Goal: Task Accomplishment & Management: Use online tool/utility

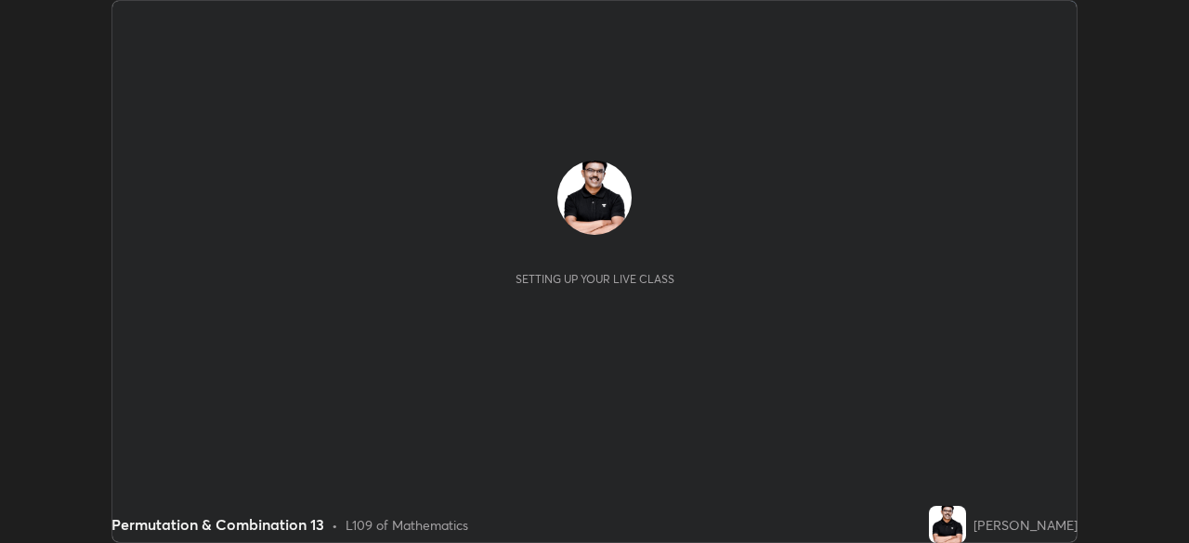
scroll to position [543, 1189]
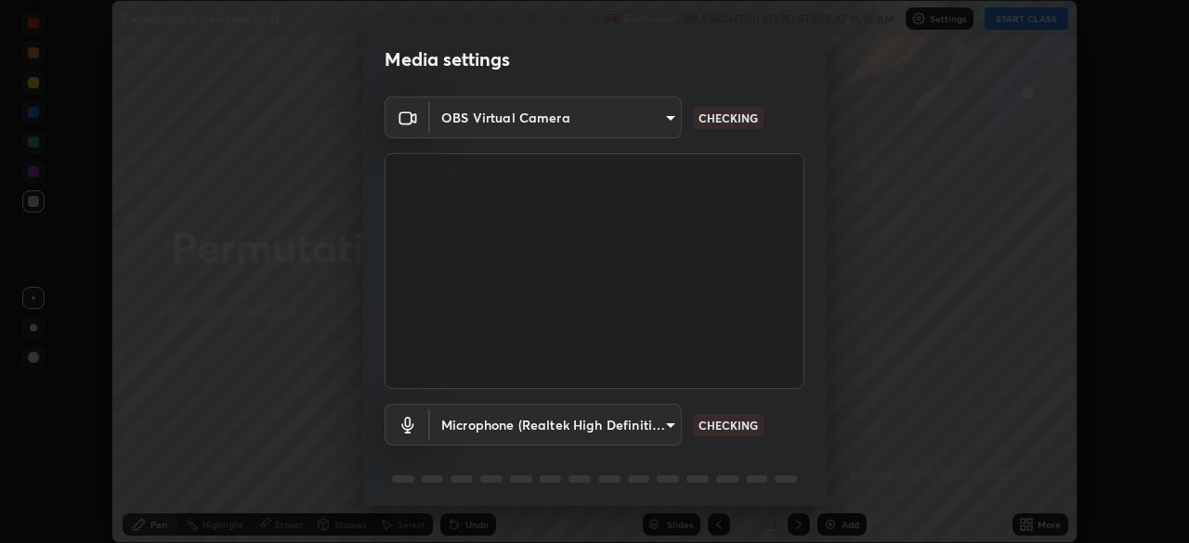
type input "ad6db9ec64aa91bb9d367053e8f3ae0092521a506c05523ccadca3fd020023ed"
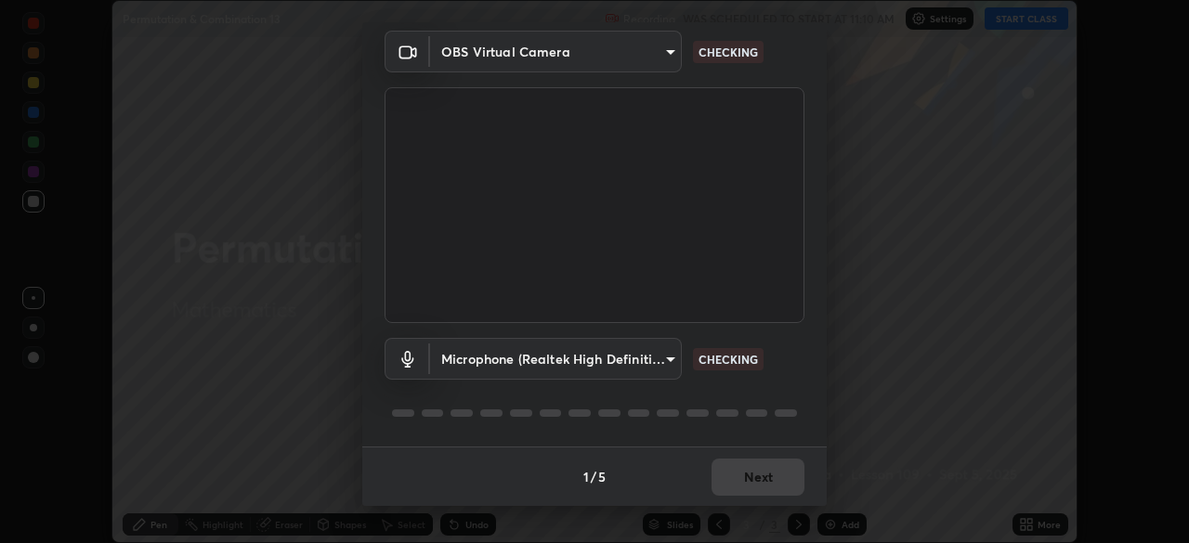
click at [673, 358] on body "Erase all Permutation & Combination 13 Recording WAS SCHEDULED TO START AT 11:1…" at bounding box center [594, 271] width 1189 height 543
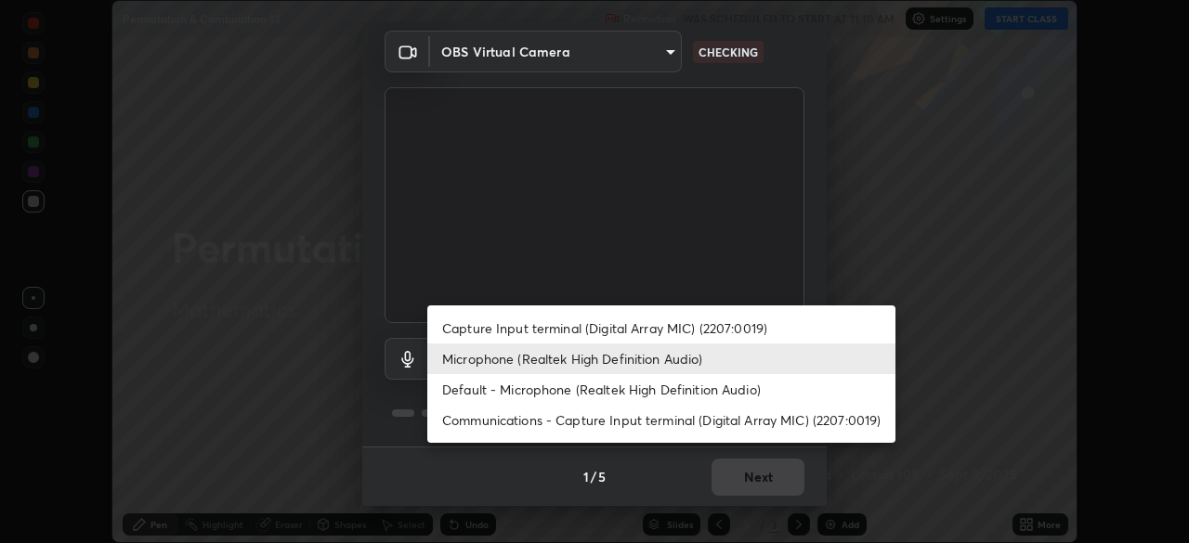
click at [659, 401] on li "Default - Microphone (Realtek High Definition Audio)" at bounding box center [661, 389] width 468 height 31
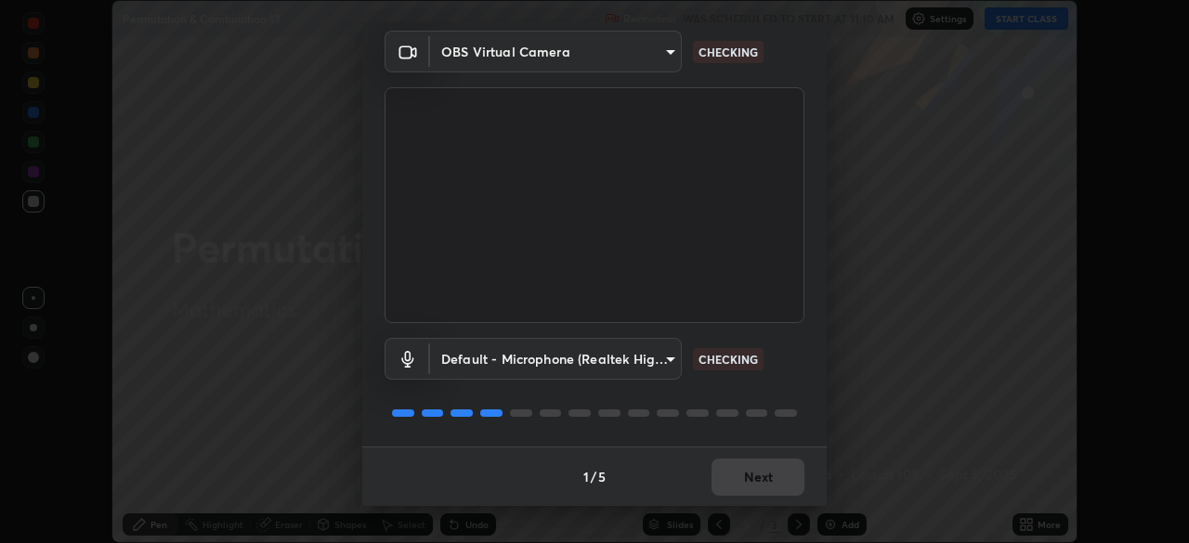
click at [670, 358] on body "Erase all Permutation & Combination 13 Recording WAS SCHEDULED TO START AT 11:1…" at bounding box center [594, 271] width 1189 height 543
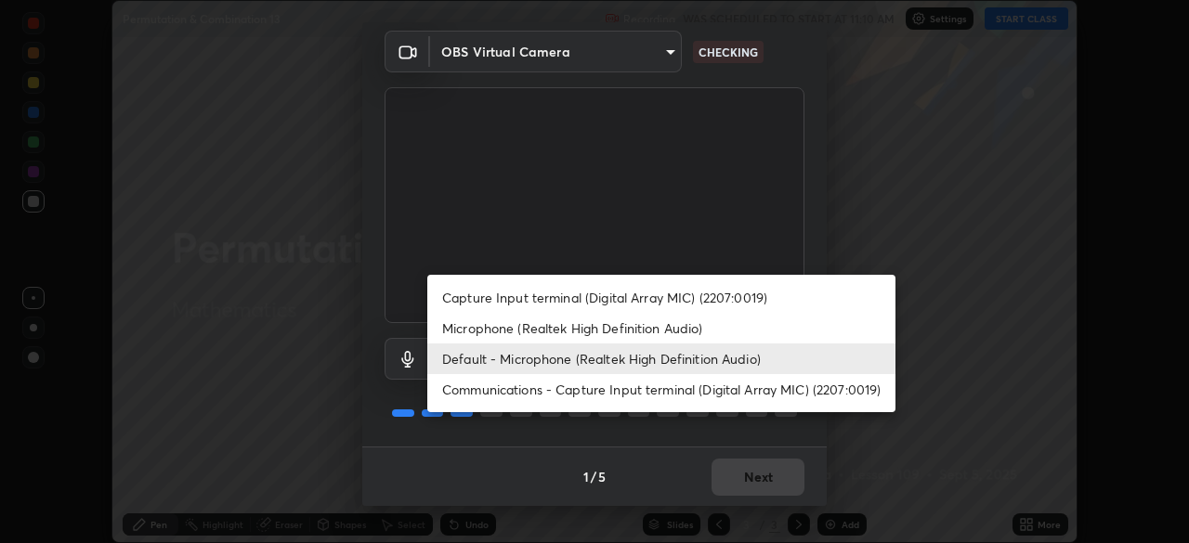
click at [645, 335] on li "Microphone (Realtek High Definition Audio)" at bounding box center [661, 328] width 468 height 31
type input "7b80235b4ebd2cfdcd00bebac1f1d889fd1e5e45b60eb60e9d309105b6515a8e"
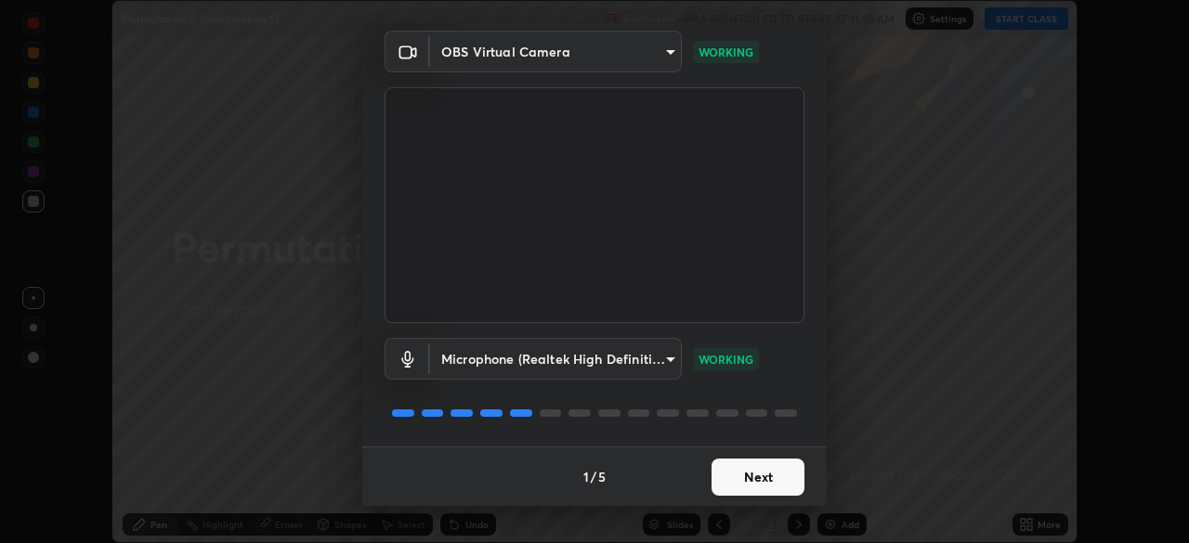
click at [771, 483] on button "Next" at bounding box center [757, 477] width 93 height 37
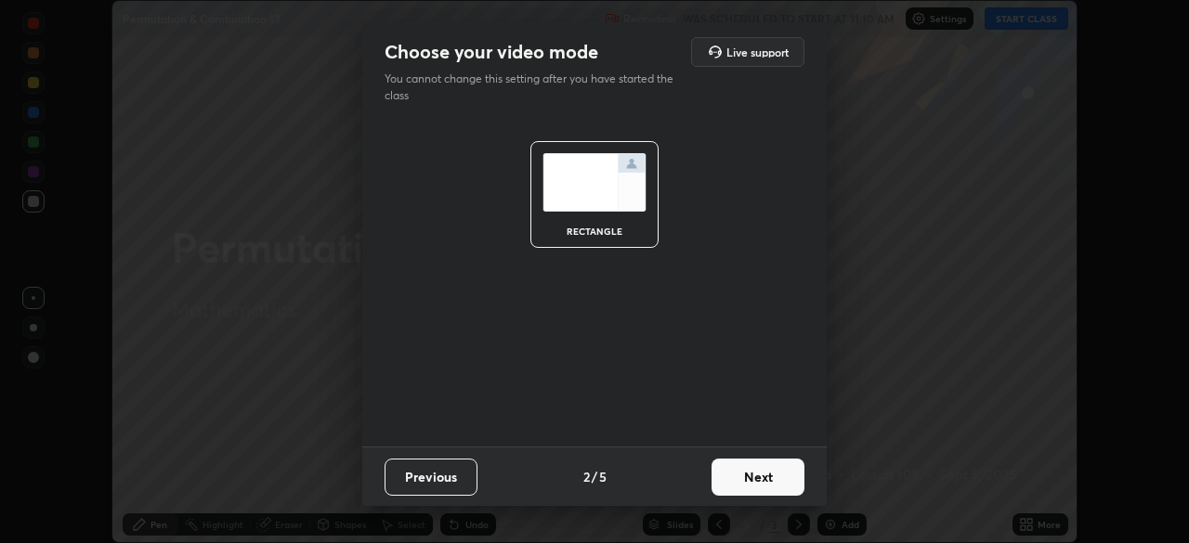
scroll to position [0, 0]
click at [781, 485] on button "Next" at bounding box center [757, 477] width 93 height 37
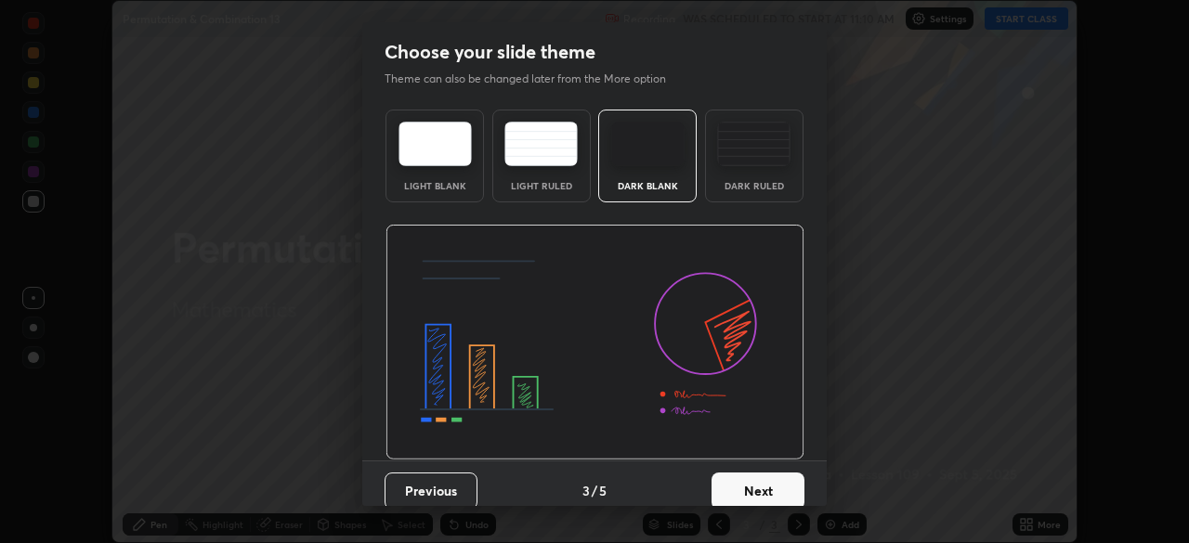
click at [786, 487] on button "Next" at bounding box center [757, 491] width 93 height 37
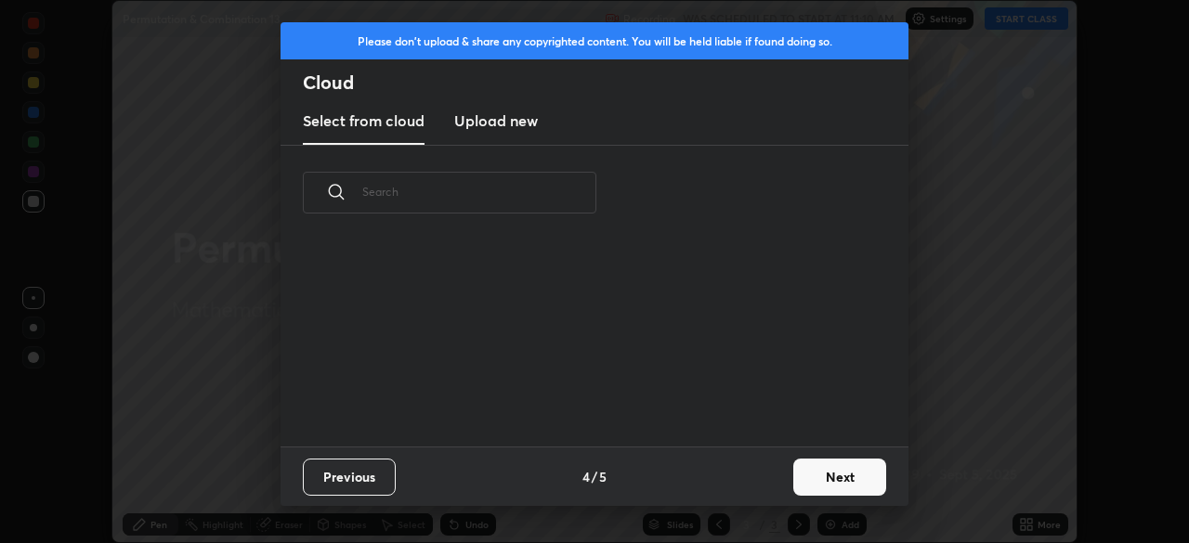
click at [828, 475] on button "Next" at bounding box center [839, 477] width 93 height 37
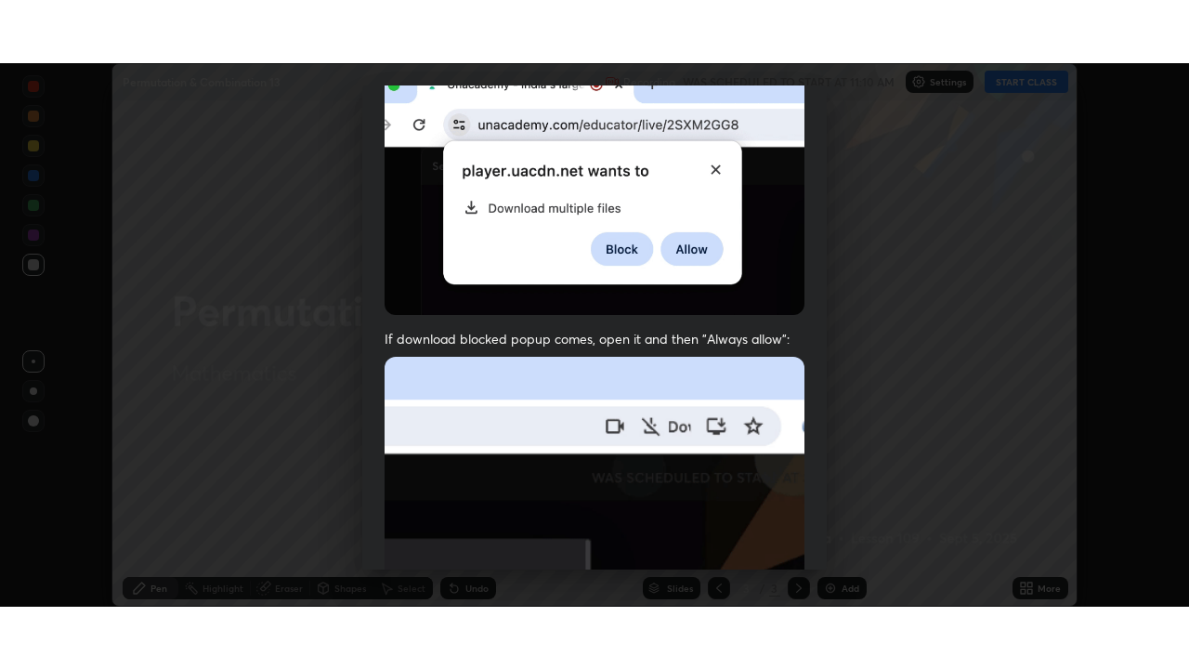
scroll to position [445, 0]
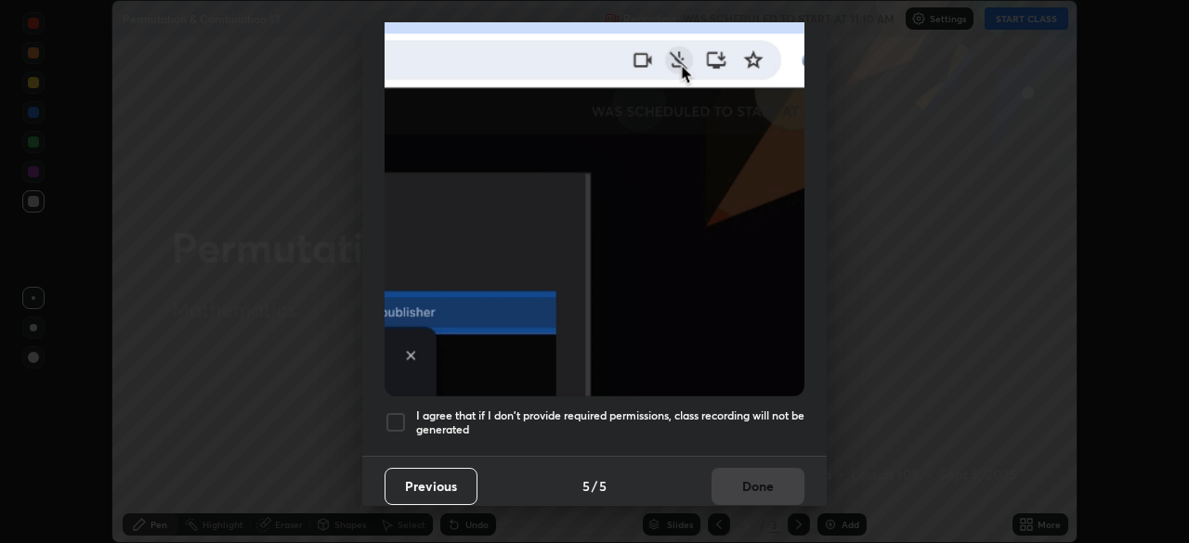
click at [395, 415] on div at bounding box center [395, 422] width 22 height 22
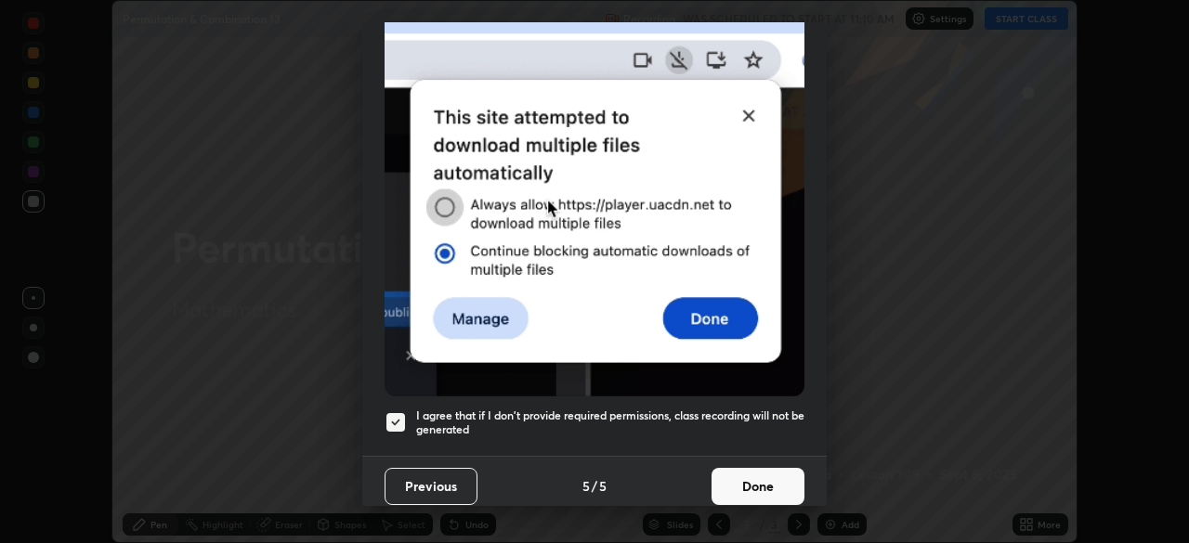
click at [738, 482] on button "Done" at bounding box center [757, 486] width 93 height 37
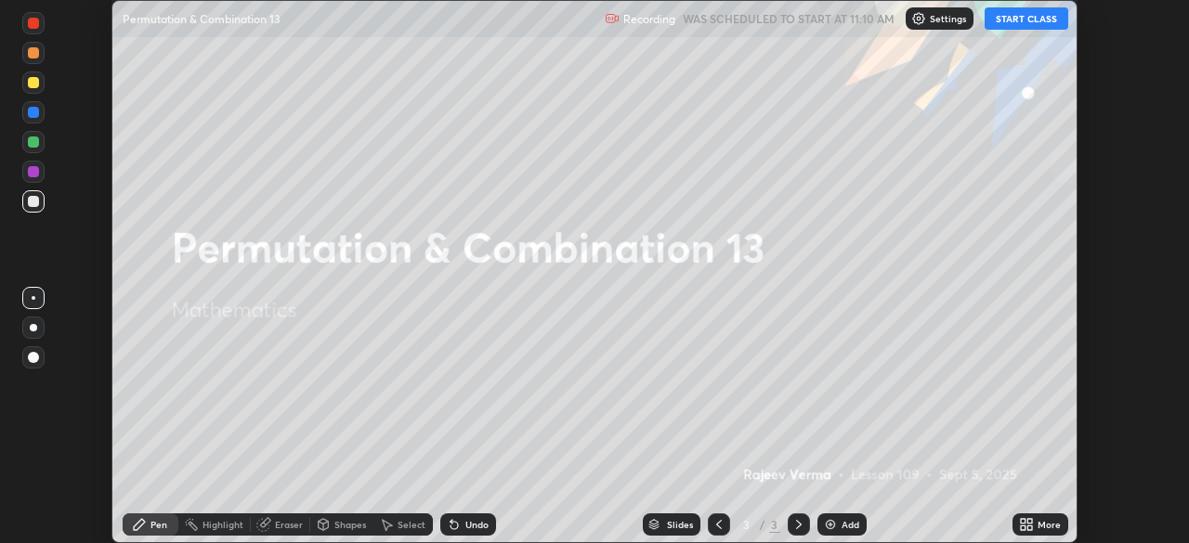
click at [1034, 20] on button "START CLASS" at bounding box center [1026, 18] width 84 height 22
click at [1028, 522] on icon at bounding box center [1029, 521] width 5 height 5
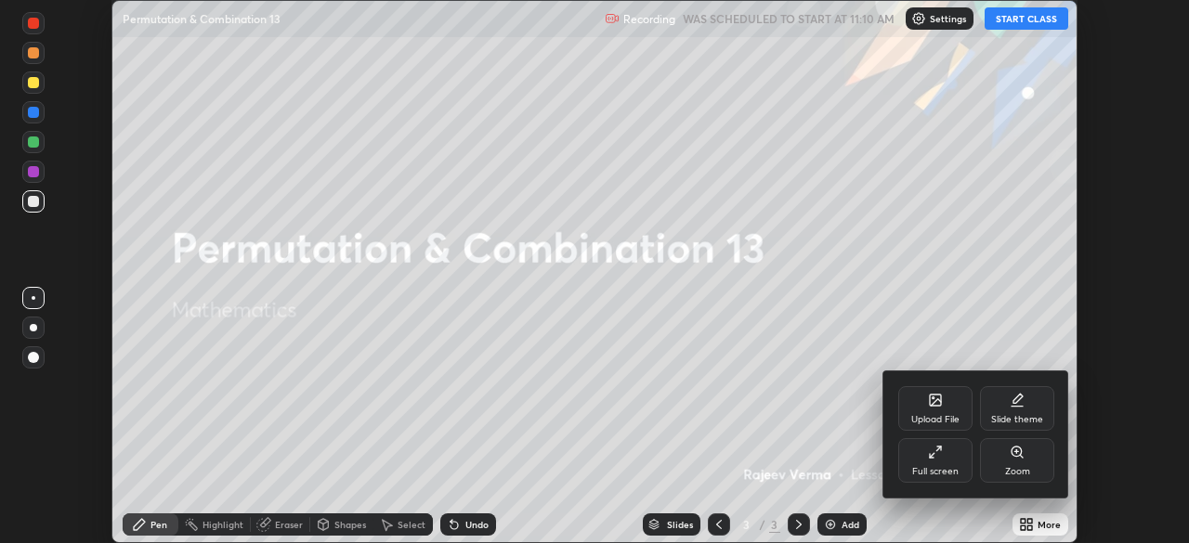
click at [943, 467] on div "Full screen" at bounding box center [935, 471] width 46 height 9
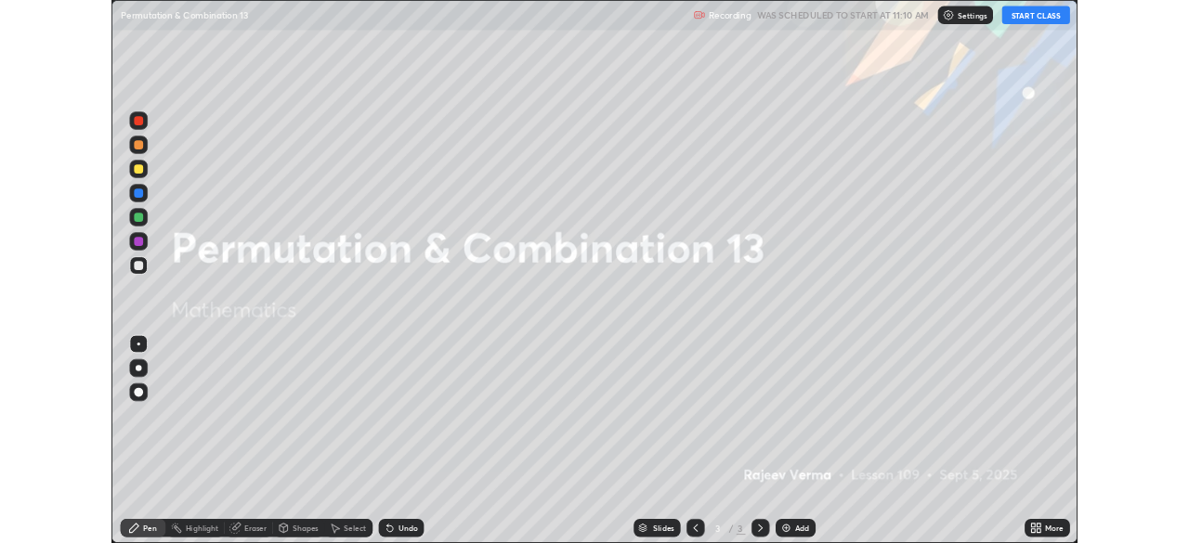
scroll to position [669, 1189]
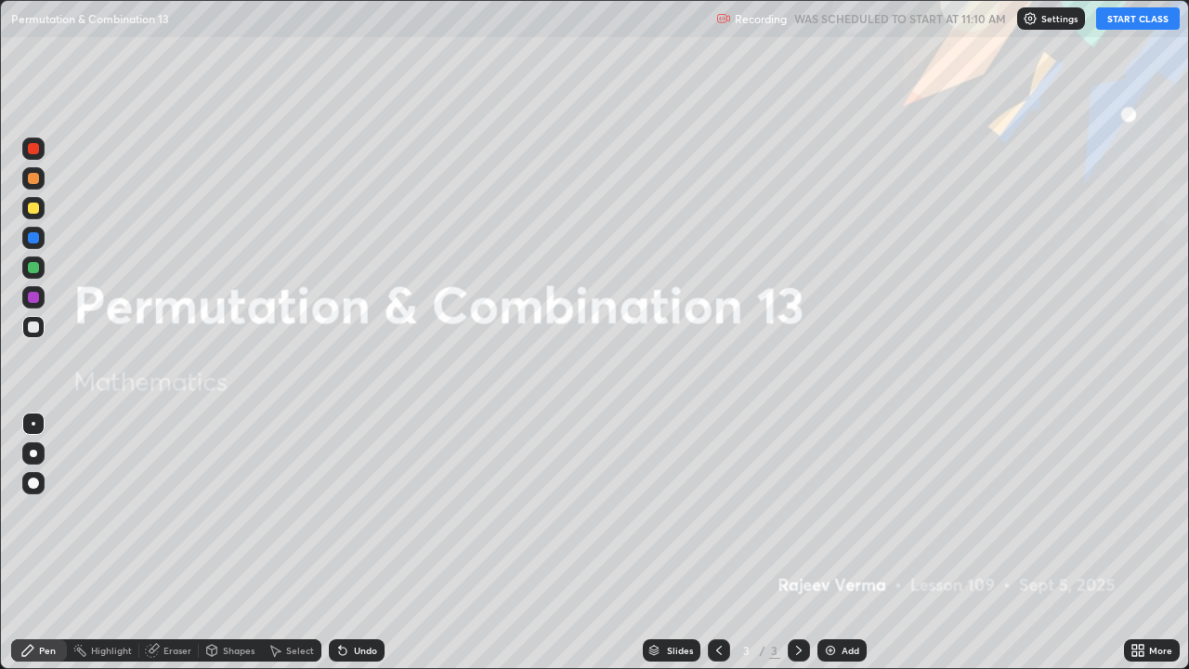
click at [828, 542] on img at bounding box center [830, 650] width 15 height 15
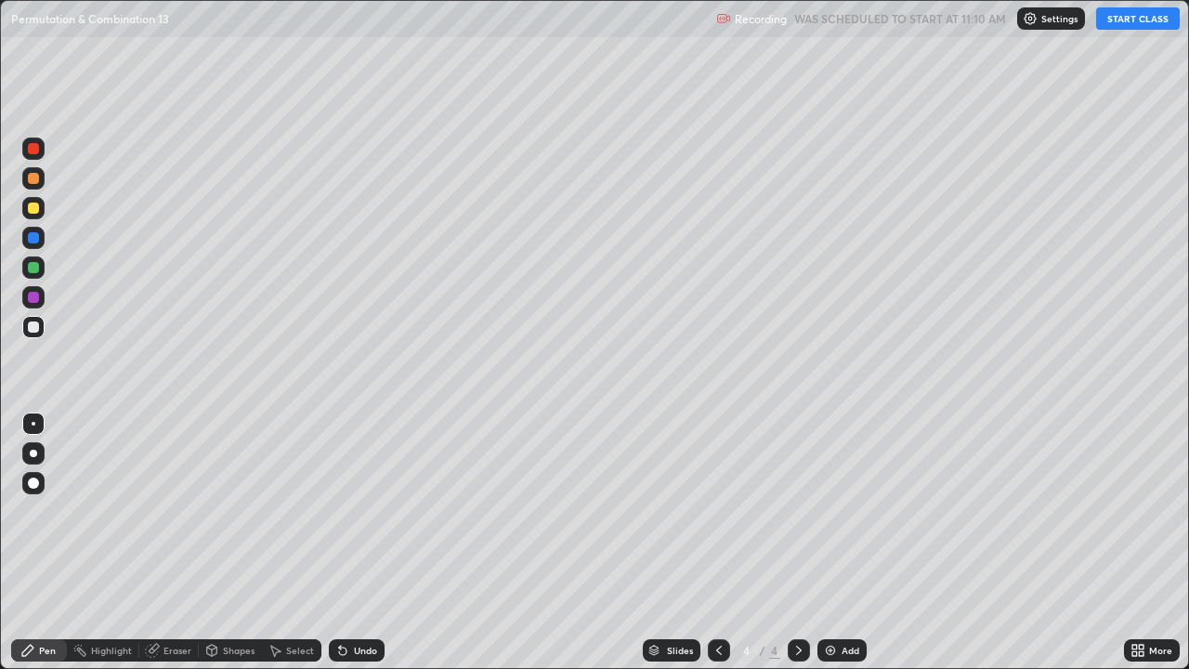
click at [828, 542] on img at bounding box center [830, 650] width 15 height 15
click at [833, 542] on img at bounding box center [830, 650] width 15 height 15
click at [838, 542] on div "Add" at bounding box center [841, 650] width 49 height 22
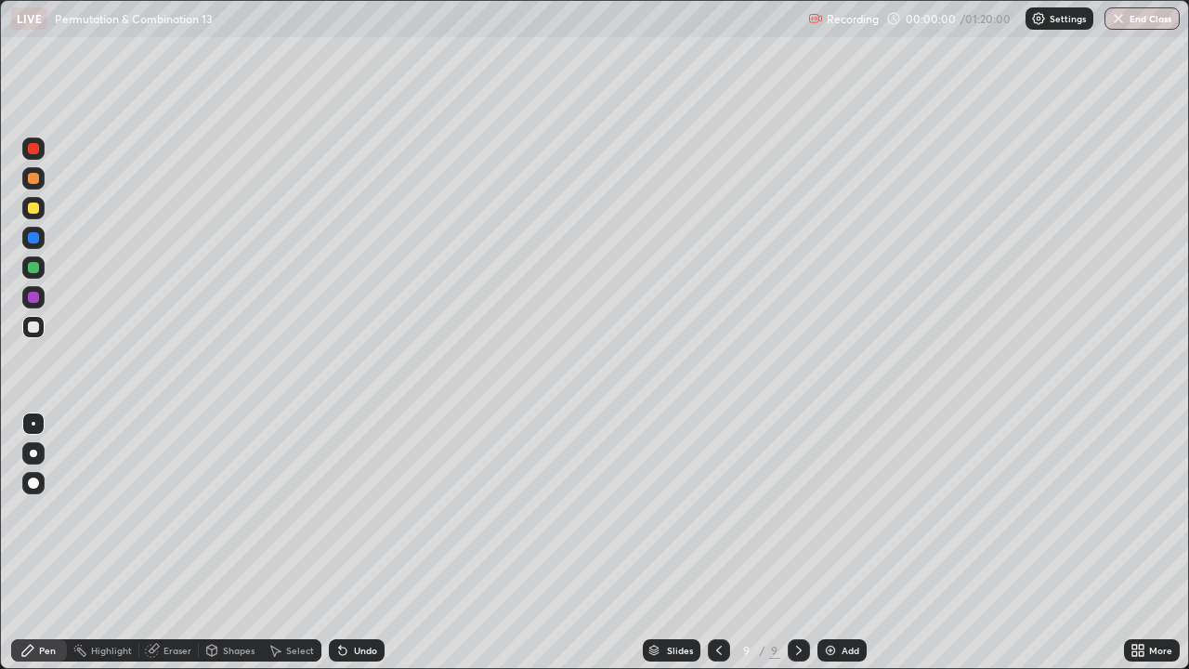
click at [838, 542] on div "Add" at bounding box center [841, 650] width 49 height 22
click at [836, 542] on div "Add" at bounding box center [841, 650] width 49 height 22
click at [717, 542] on icon at bounding box center [718, 650] width 15 height 15
click at [718, 542] on icon at bounding box center [718, 650] width 15 height 15
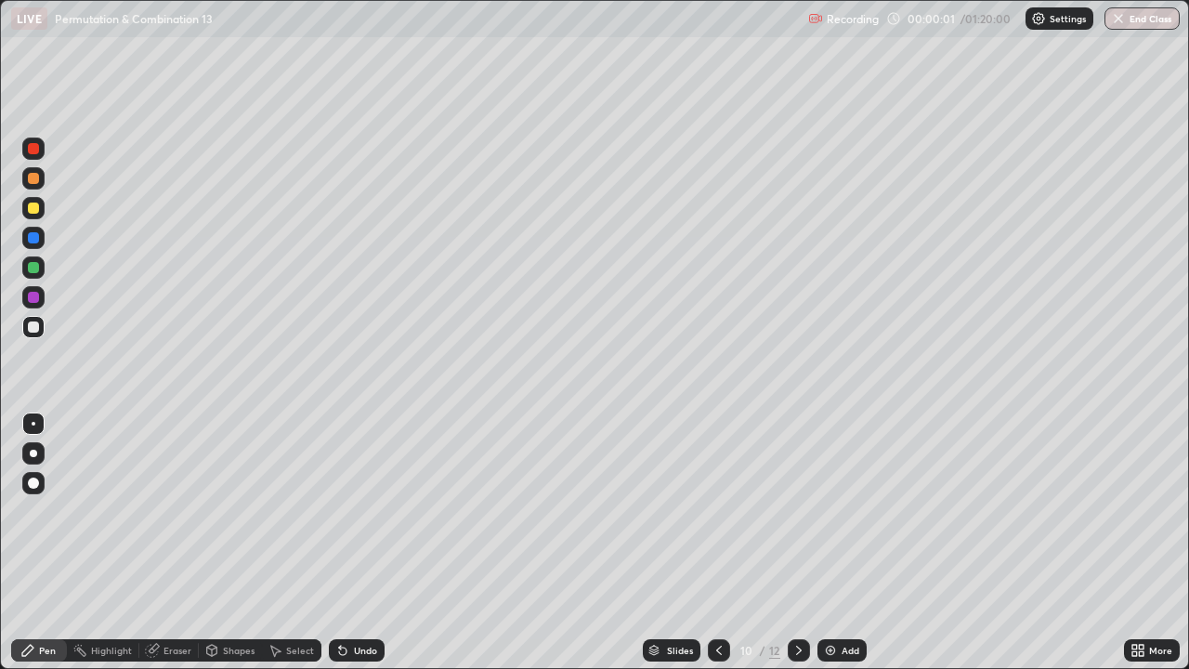
click at [718, 542] on icon at bounding box center [718, 650] width 15 height 15
click at [716, 542] on icon at bounding box center [719, 649] width 6 height 9
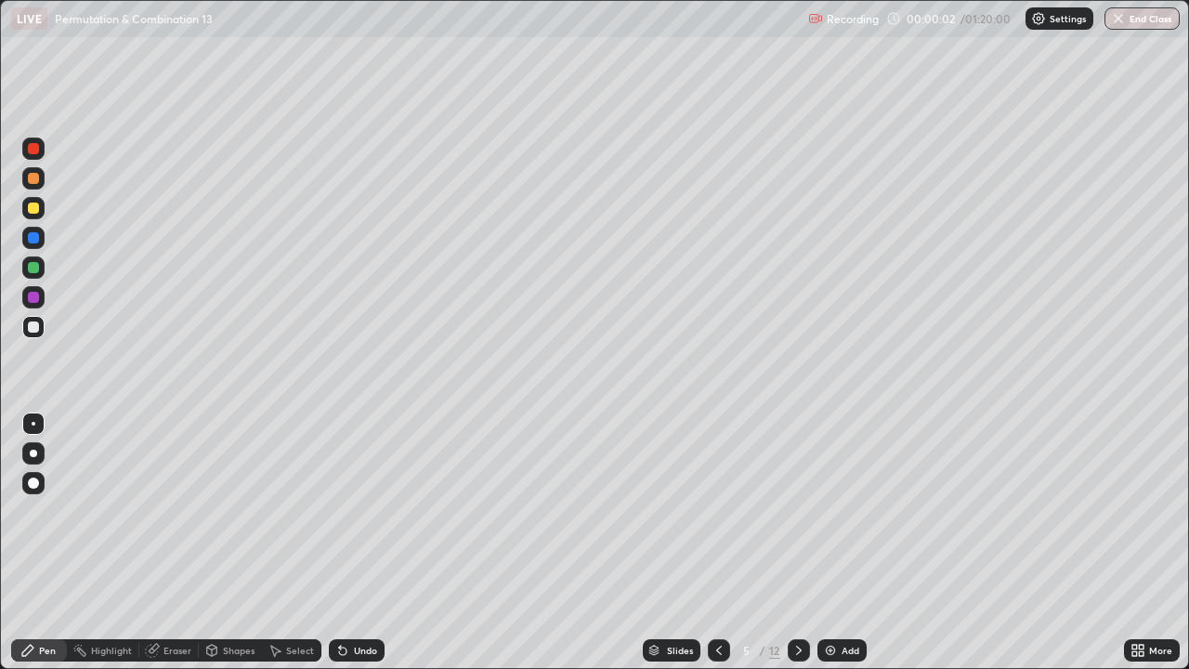
click at [716, 542] on icon at bounding box center [719, 649] width 6 height 9
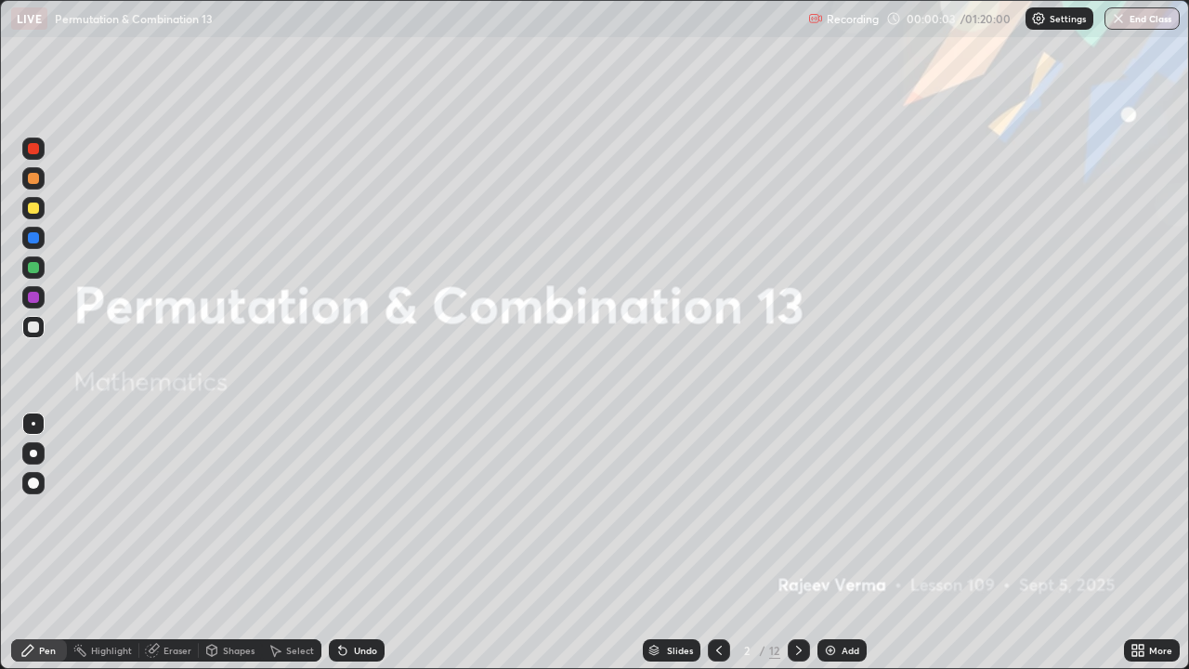
click at [797, 542] on icon at bounding box center [798, 650] width 15 height 15
click at [798, 542] on icon at bounding box center [798, 650] width 15 height 15
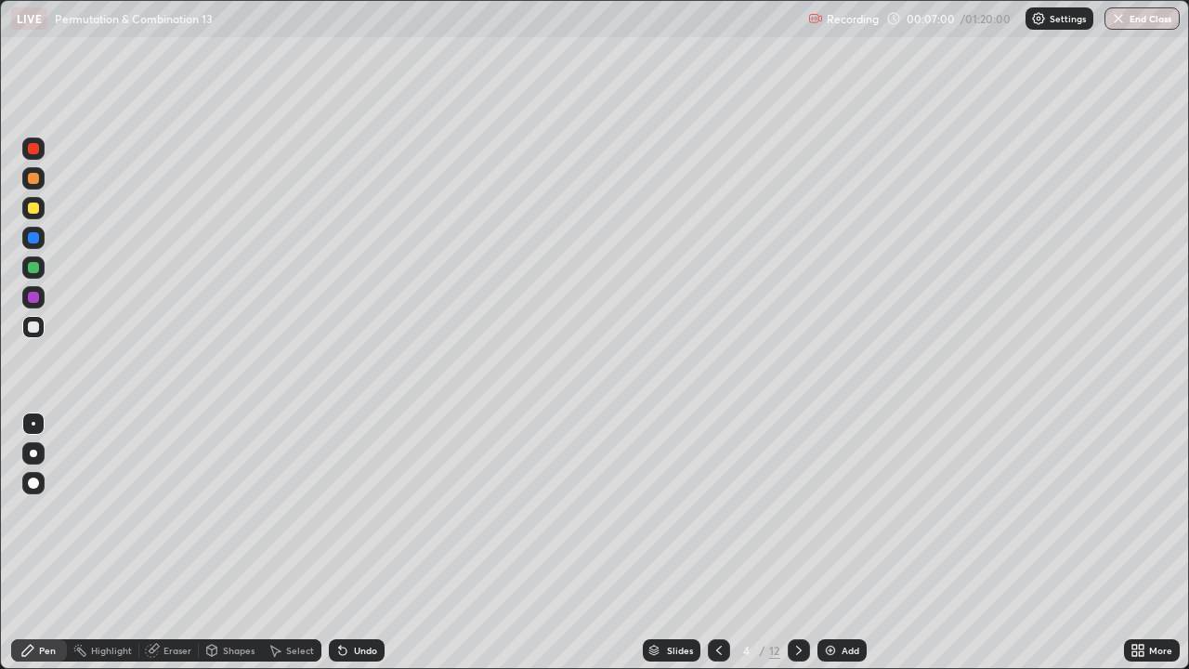
click at [1140, 542] on icon at bounding box center [1140, 653] width 5 height 5
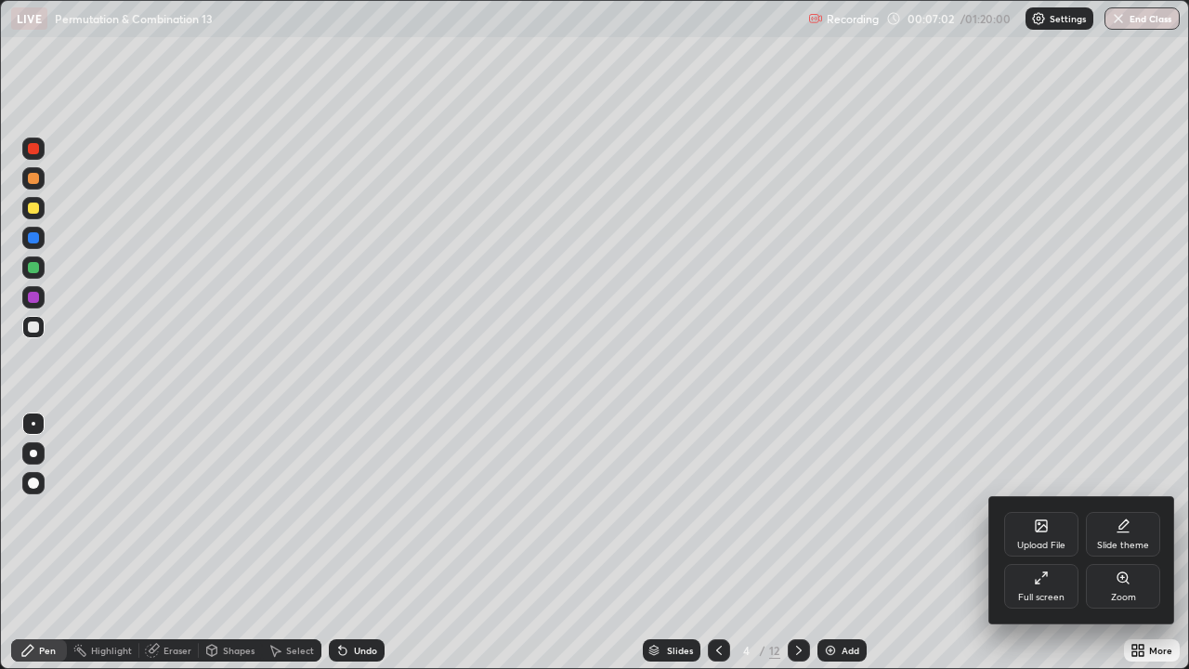
click at [1151, 542] on div at bounding box center [594, 334] width 1189 height 669
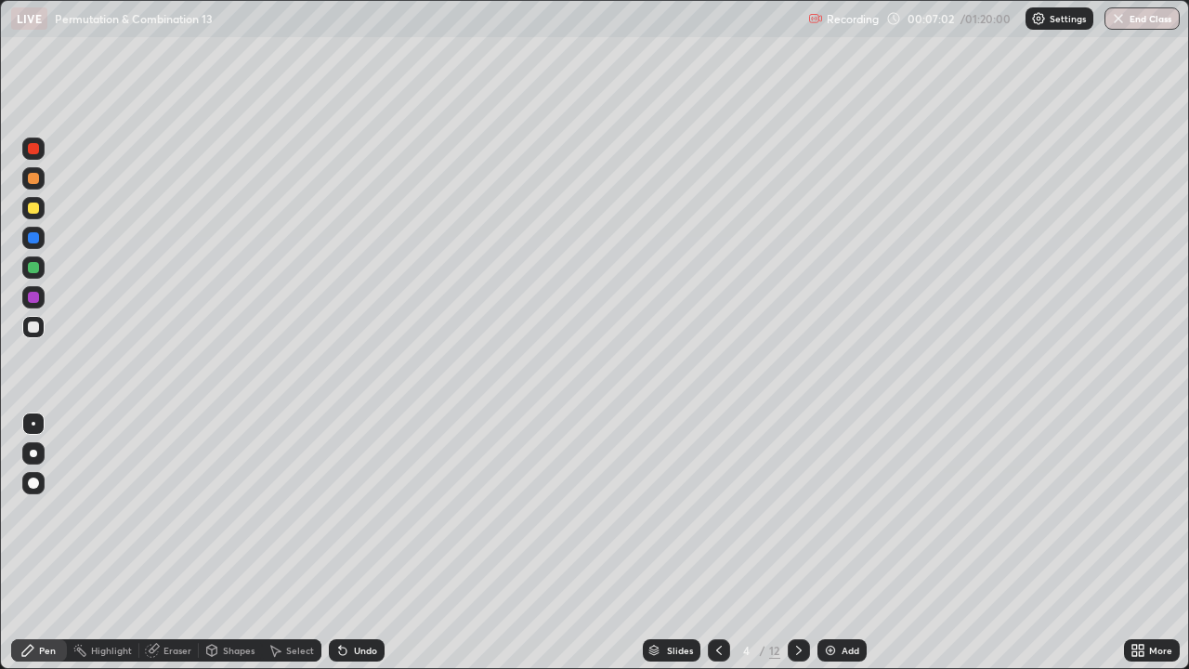
click at [1151, 542] on div "Upload File Slide theme Full screen Zoom" at bounding box center [594, 334] width 1189 height 669
click at [1156, 542] on div "More" at bounding box center [1152, 650] width 56 height 22
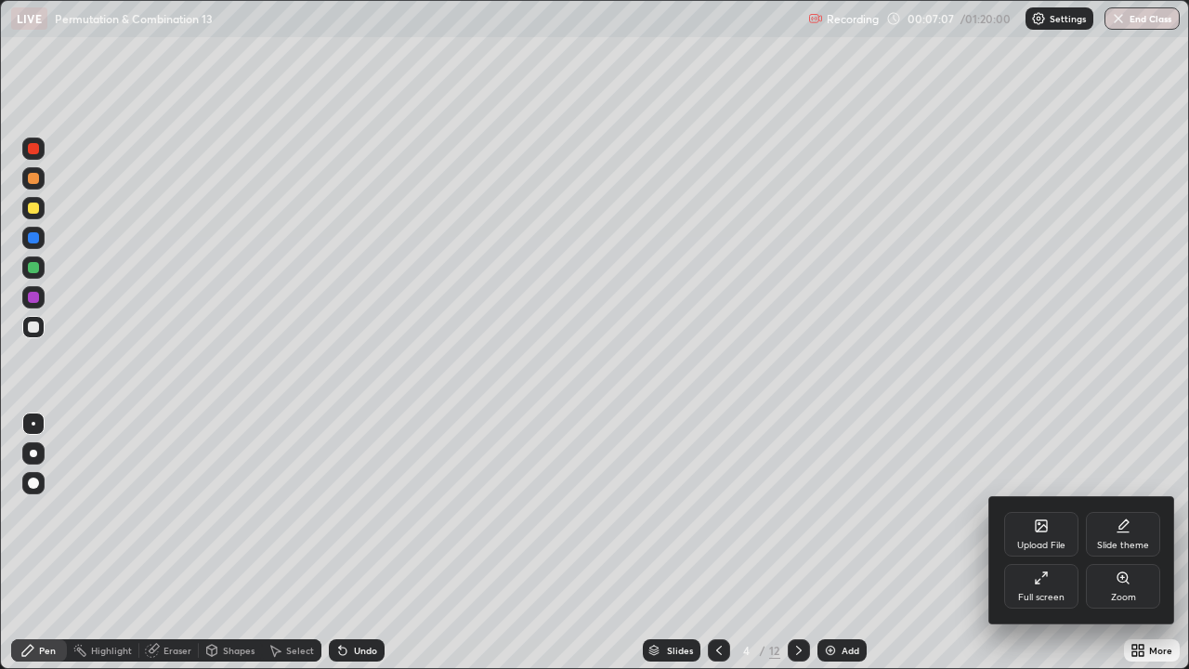
click at [1041, 542] on icon at bounding box center [1041, 577] width 15 height 15
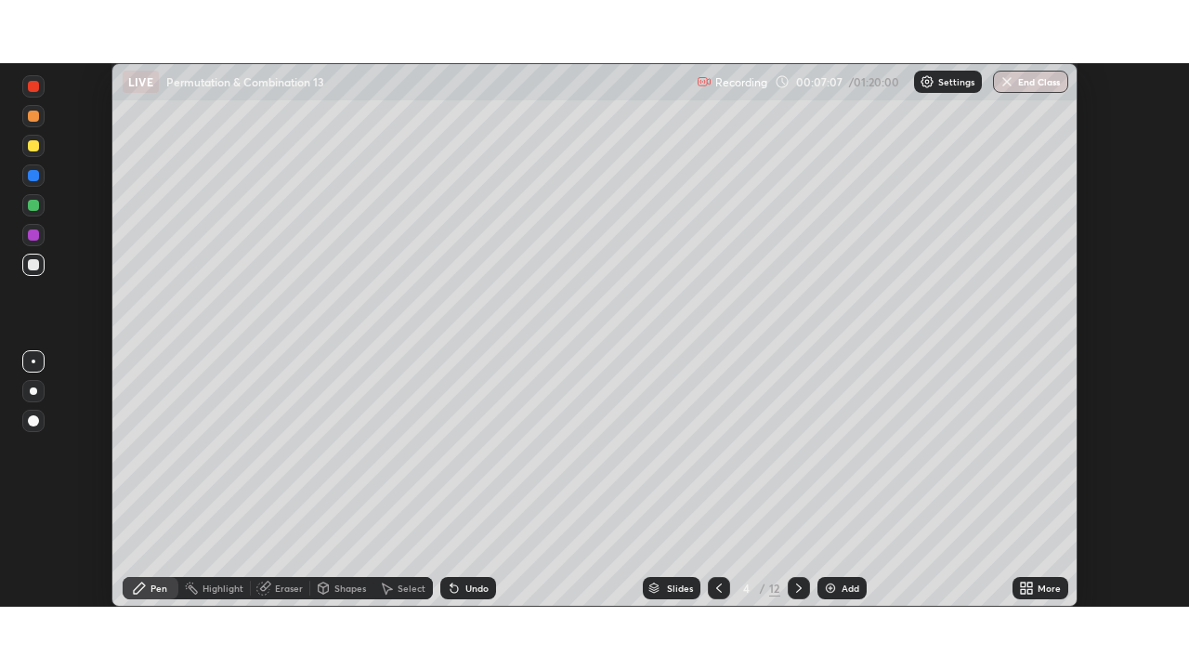
scroll to position [92319, 91673]
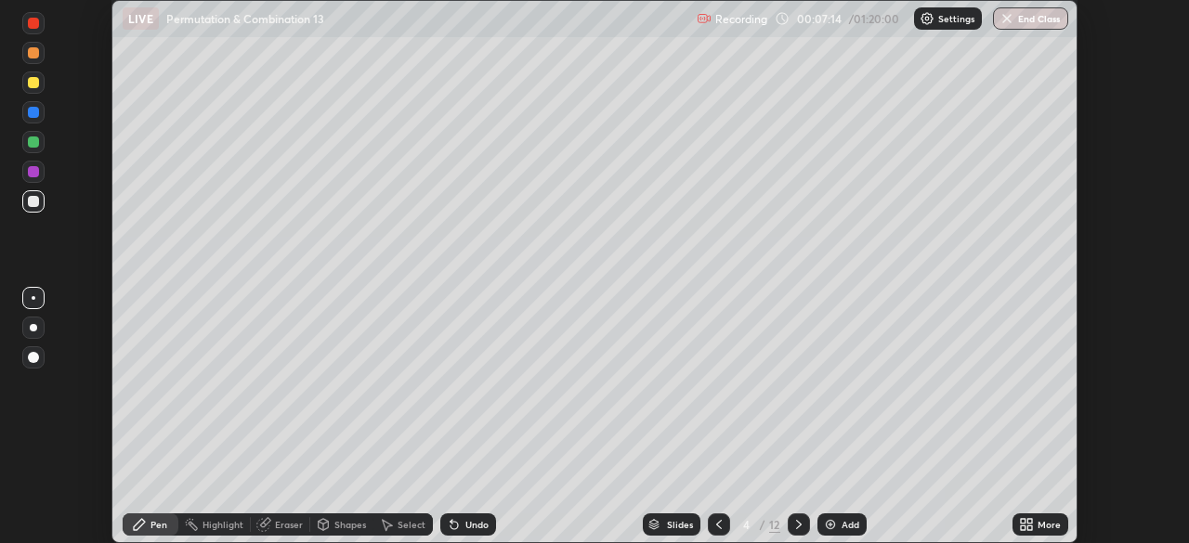
click at [1027, 530] on icon at bounding box center [1029, 528] width 5 height 5
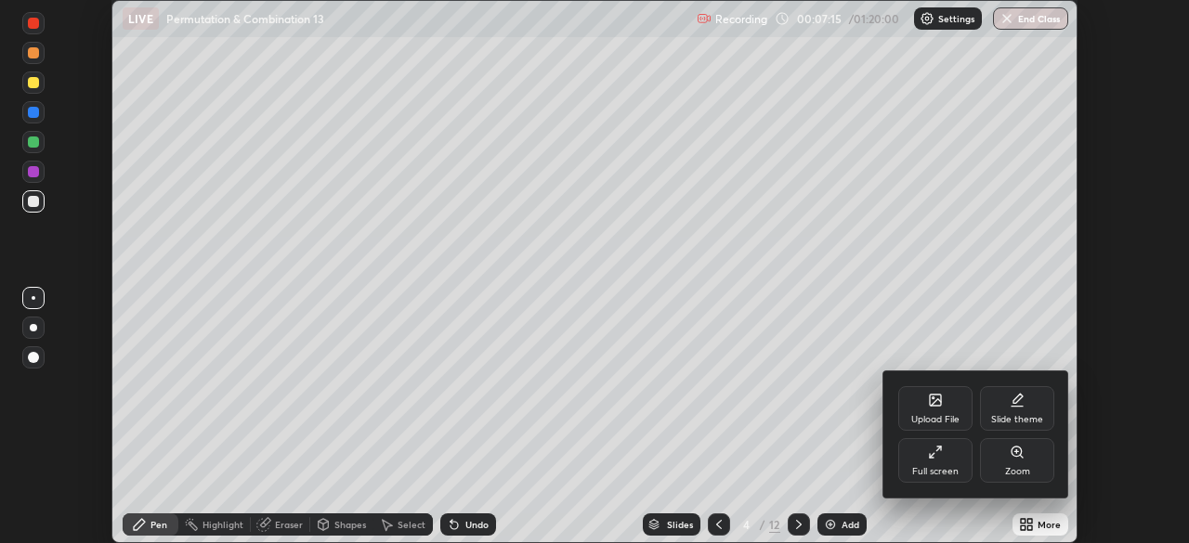
click at [944, 467] on div "Full screen" at bounding box center [935, 471] width 46 height 9
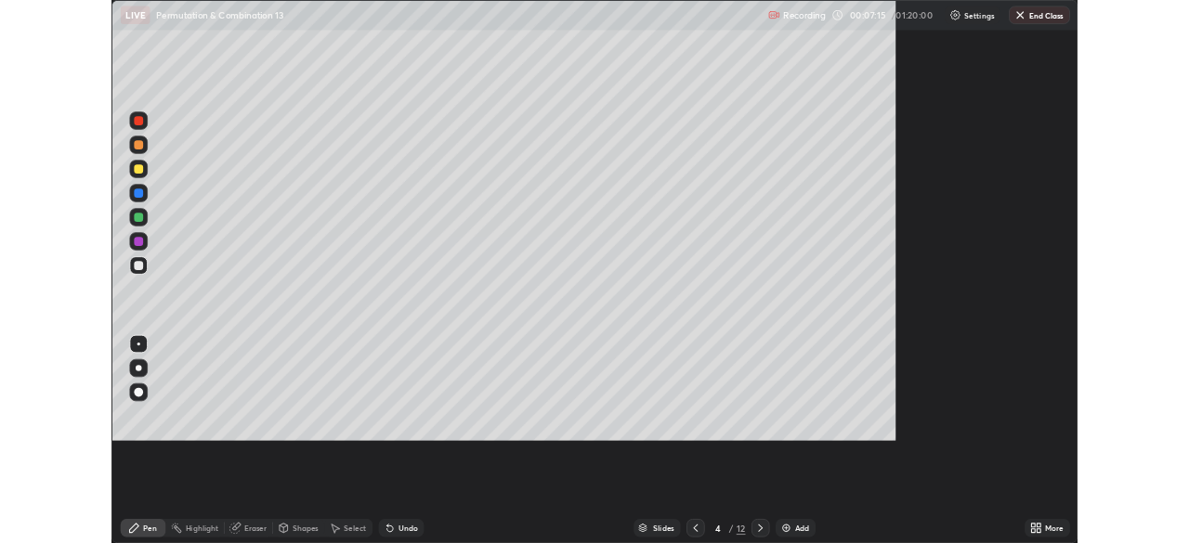
scroll to position [669, 1189]
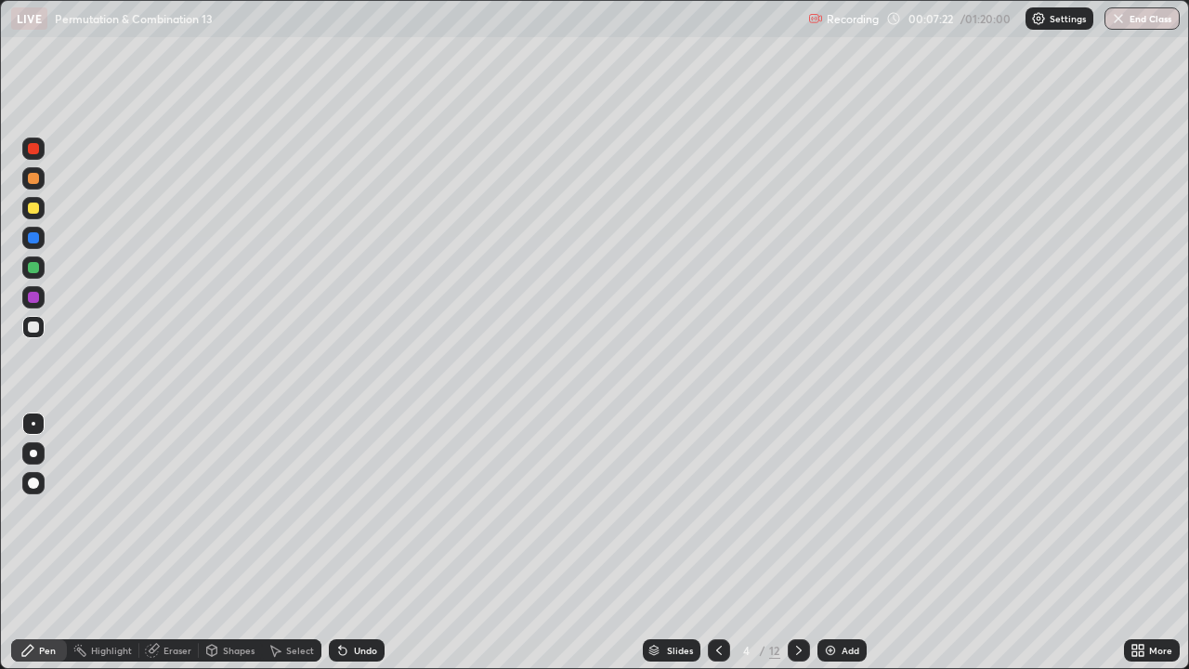
click at [1134, 542] on icon at bounding box center [1134, 646] width 5 height 5
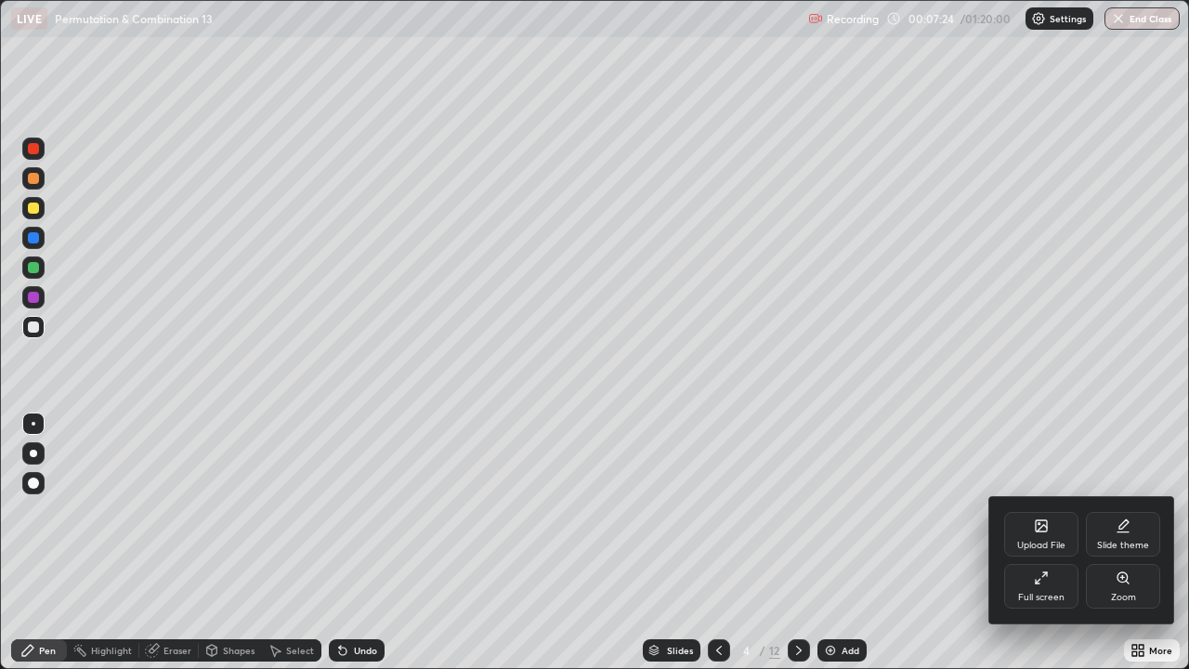
click at [1044, 542] on div "Full screen" at bounding box center [1041, 586] width 74 height 45
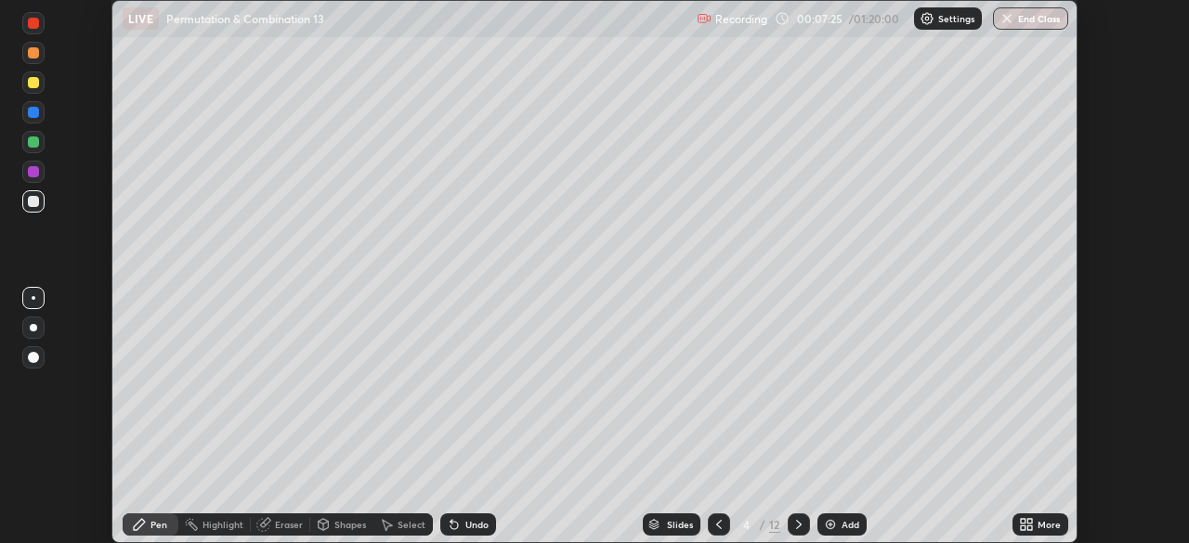
scroll to position [92319, 91673]
click at [1114, 196] on div "Setting up your live class" at bounding box center [594, 271] width 1189 height 543
click at [1109, 94] on div "Setting up your live class" at bounding box center [594, 271] width 1189 height 543
